Goal: Transaction & Acquisition: Download file/media

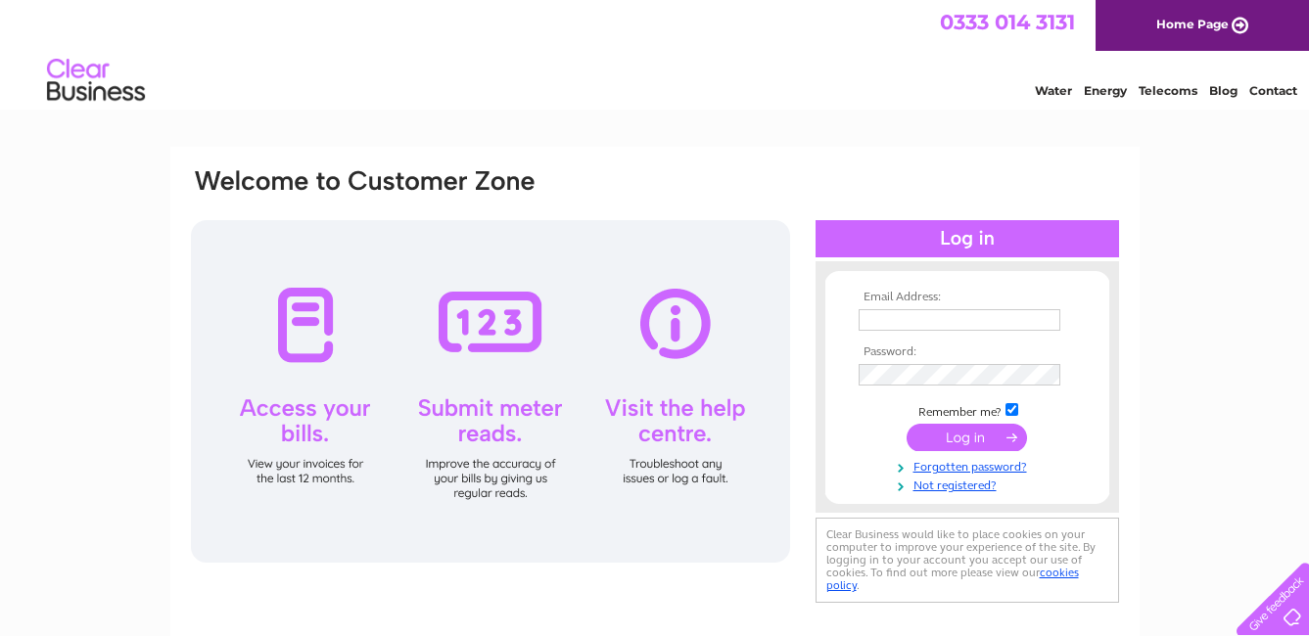
type input "[EMAIL_ADDRESS][DOMAIN_NAME]"
click at [972, 440] on input "submit" at bounding box center [966, 437] width 120 height 27
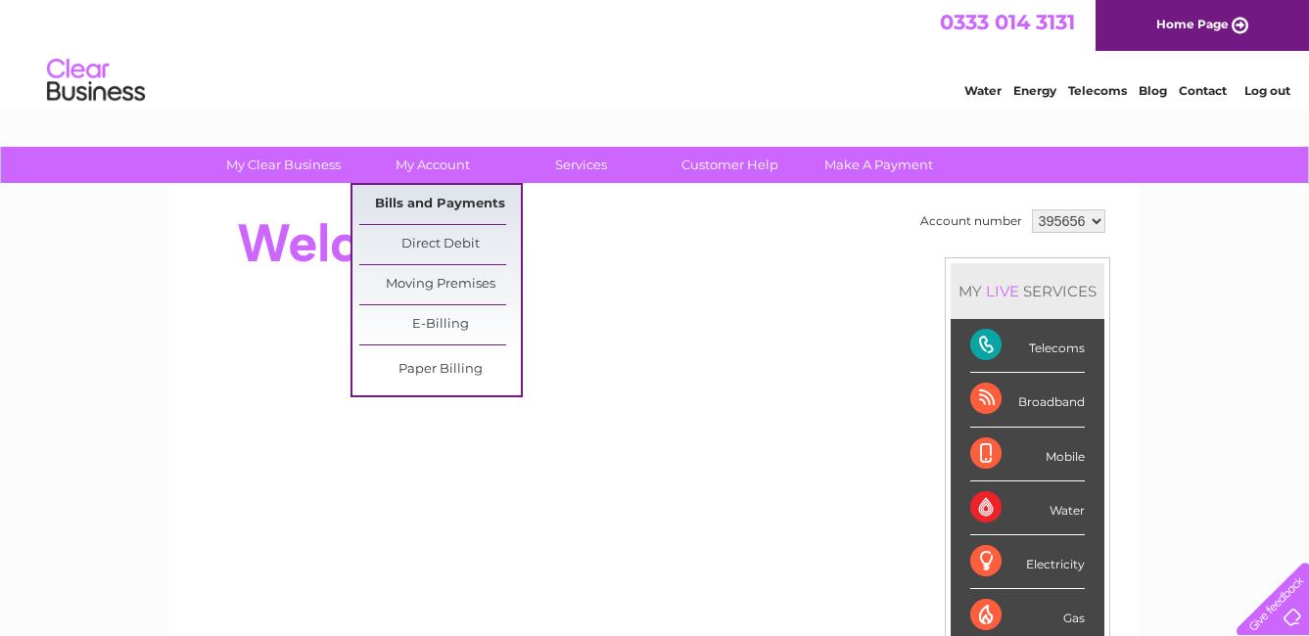
click at [437, 207] on link "Bills and Payments" at bounding box center [439, 204] width 161 height 39
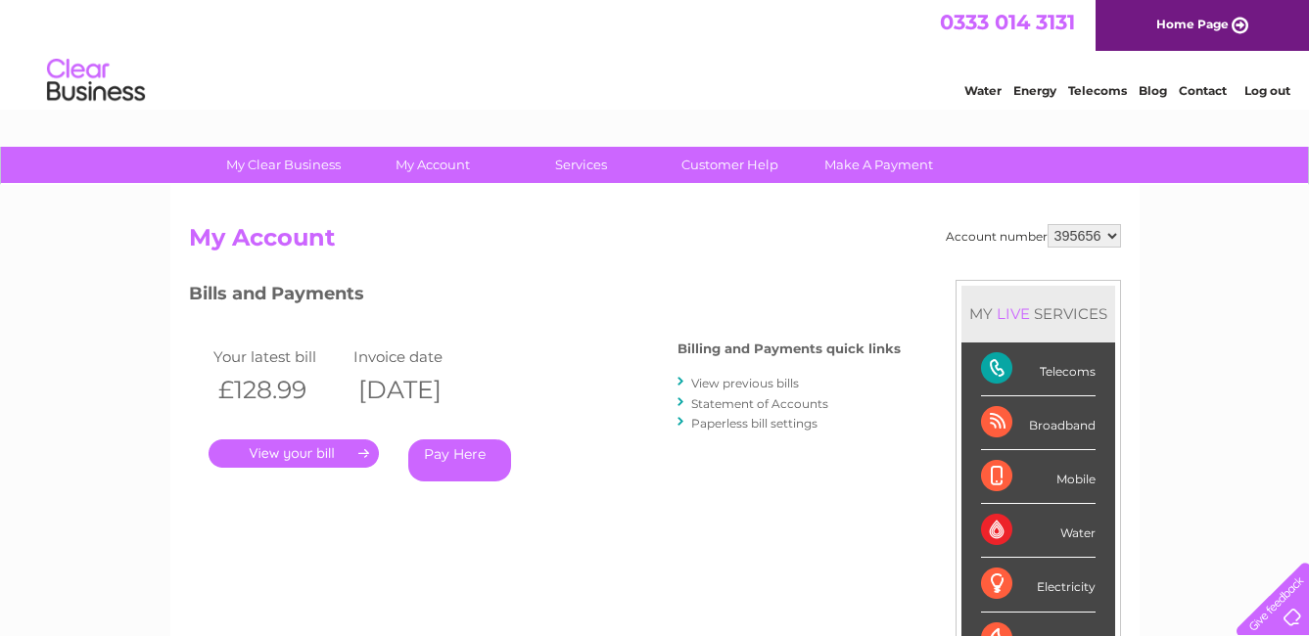
click at [777, 383] on link "View previous bills" at bounding box center [745, 383] width 108 height 15
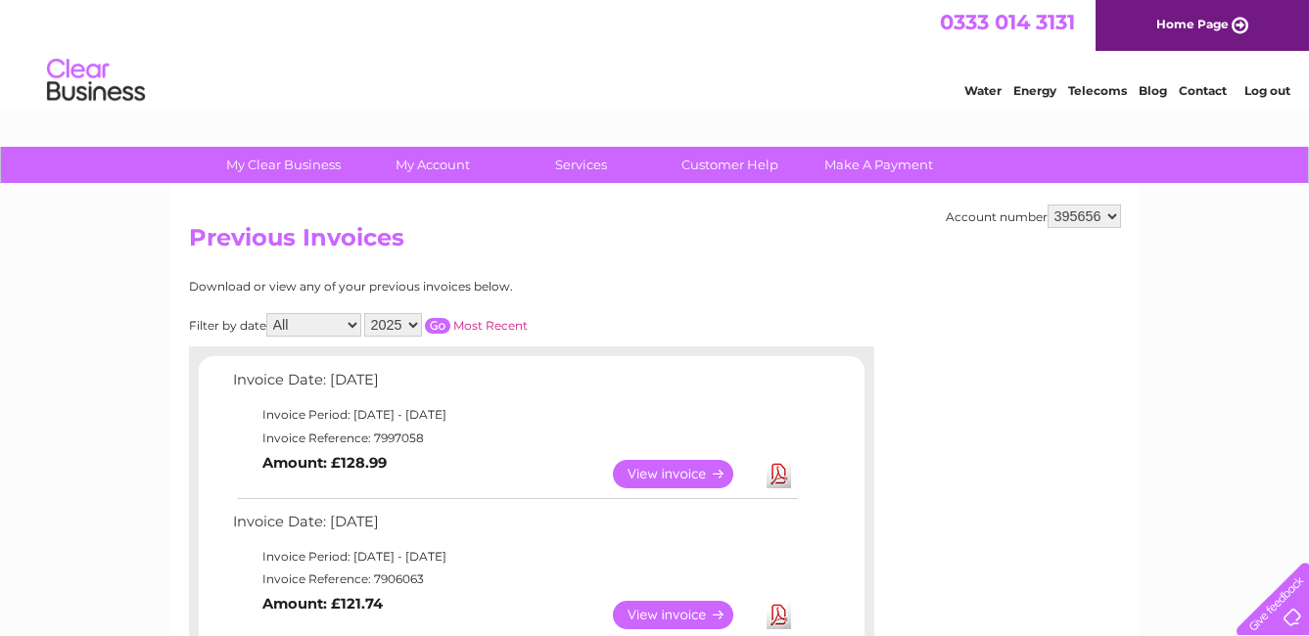
click at [778, 475] on link "Download" at bounding box center [778, 474] width 24 height 28
click at [785, 485] on link "Download" at bounding box center [778, 474] width 24 height 28
